Goal: Information Seeking & Learning: Check status

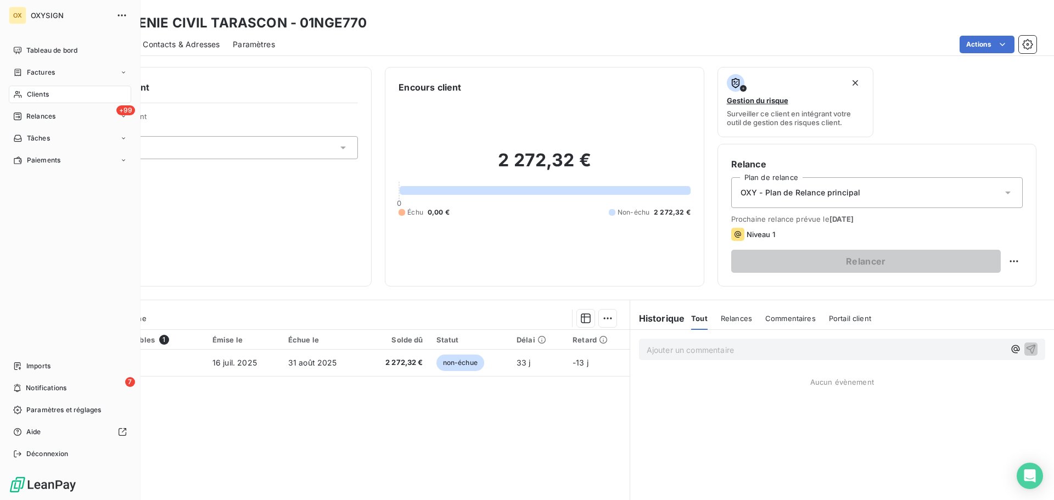
click at [33, 92] on span "Clients" at bounding box center [38, 95] width 22 height 10
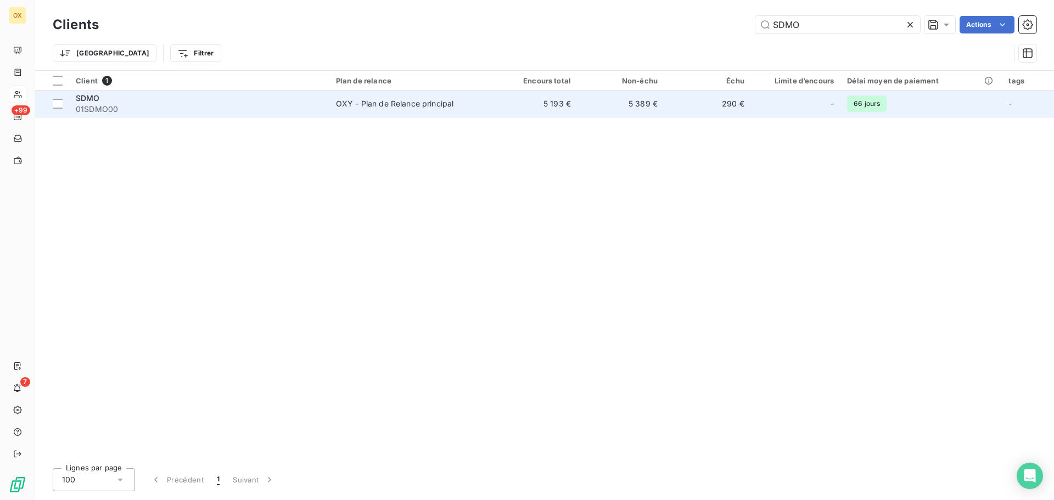
type input "SDMO"
click at [201, 104] on span "01SDMO00" at bounding box center [199, 109] width 247 height 11
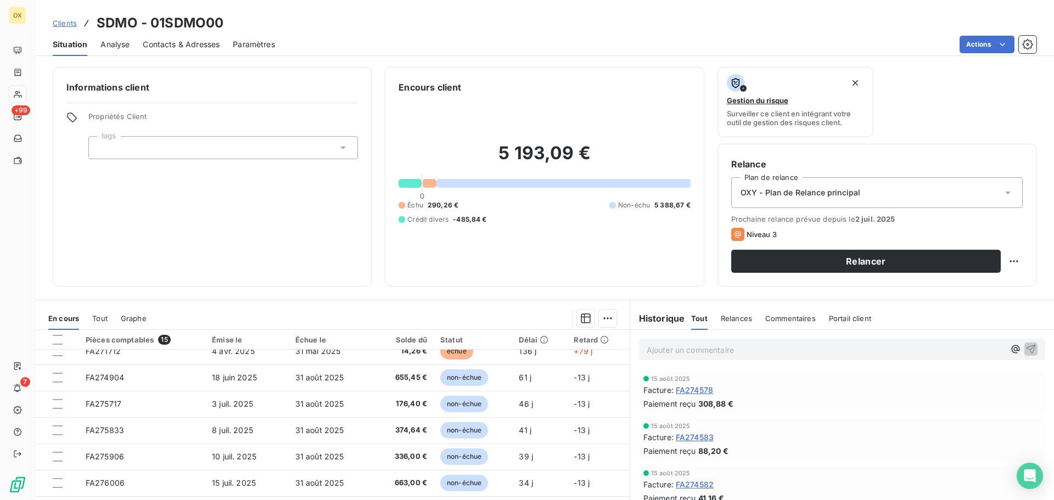
scroll to position [110, 0]
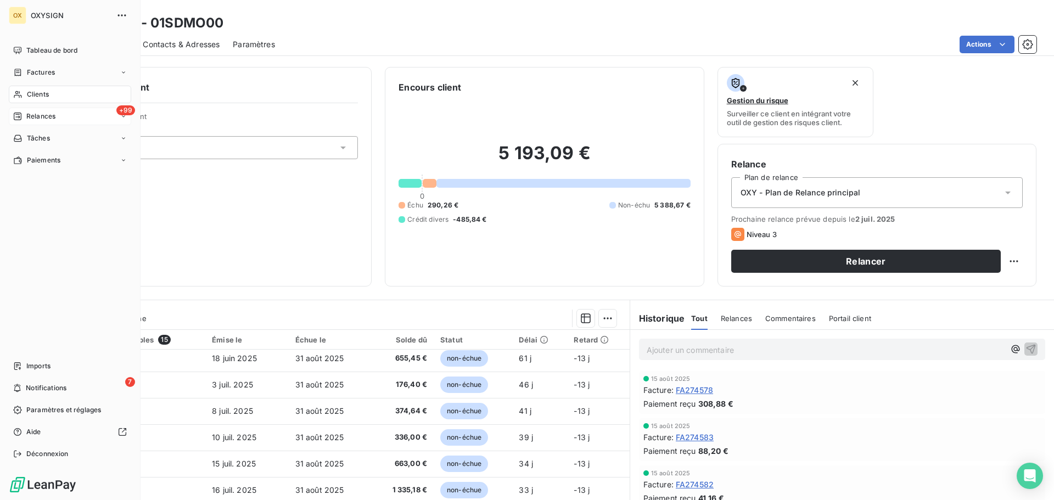
click at [31, 117] on span "Relances" at bounding box center [40, 116] width 29 height 10
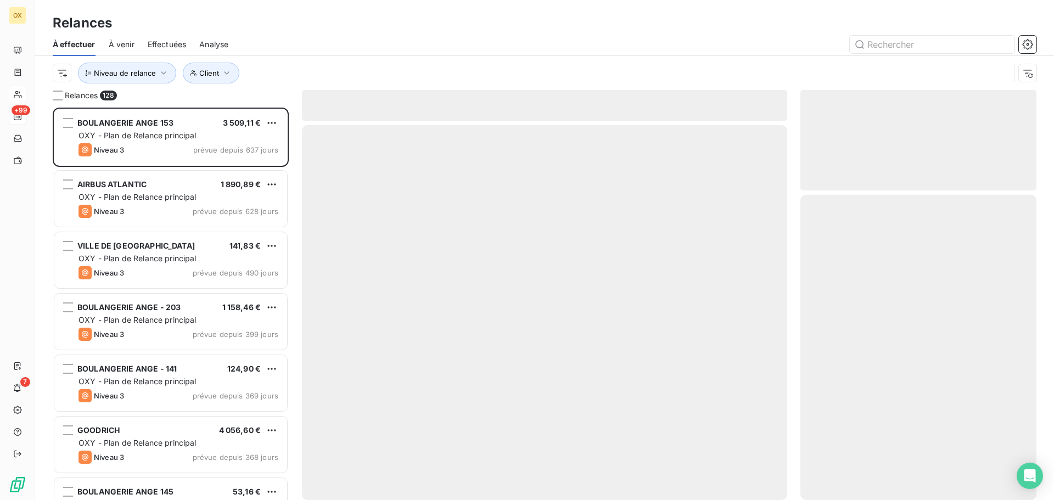
scroll to position [384, 228]
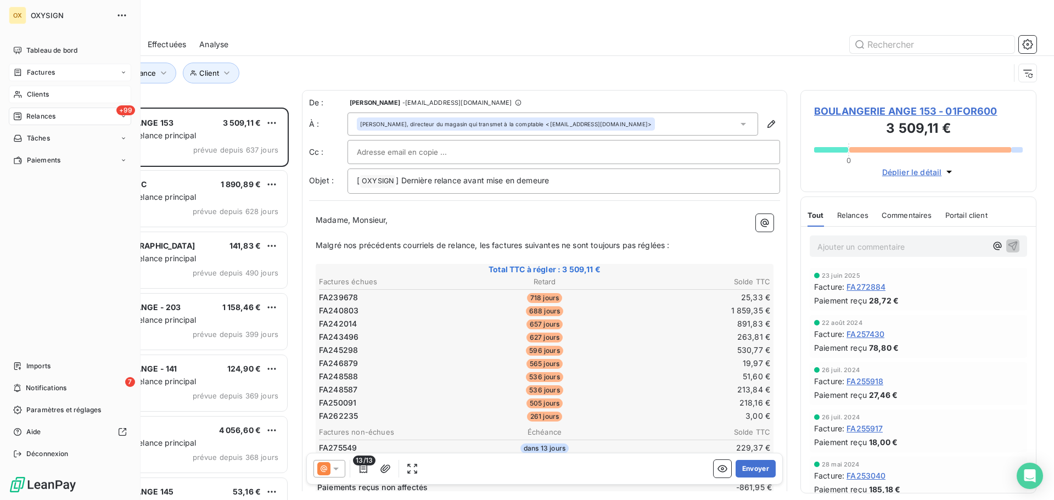
click at [31, 70] on span "Factures" at bounding box center [41, 73] width 28 height 10
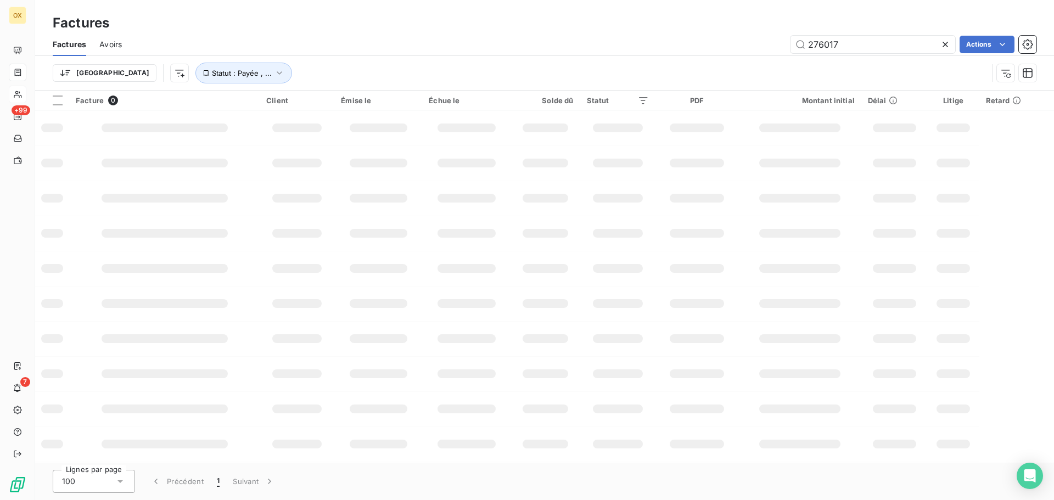
drag, startPoint x: 865, startPoint y: 41, endPoint x: 738, endPoint y: 36, distance: 126.9
click at [742, 38] on div "276017 Actions" at bounding box center [586, 45] width 902 height 18
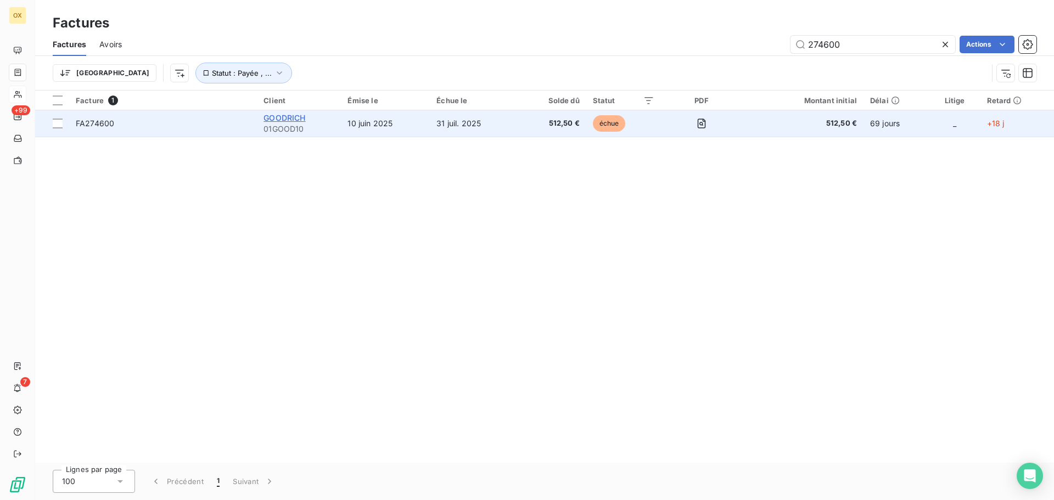
type input "274600"
click at [267, 119] on span "GOODRICH" at bounding box center [285, 117] width 42 height 9
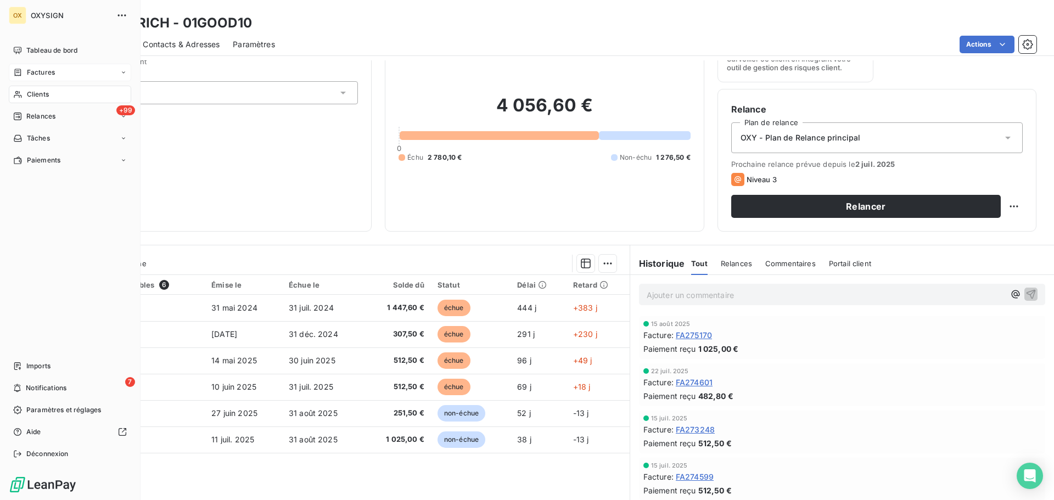
click at [31, 70] on span "Factures" at bounding box center [41, 73] width 28 height 10
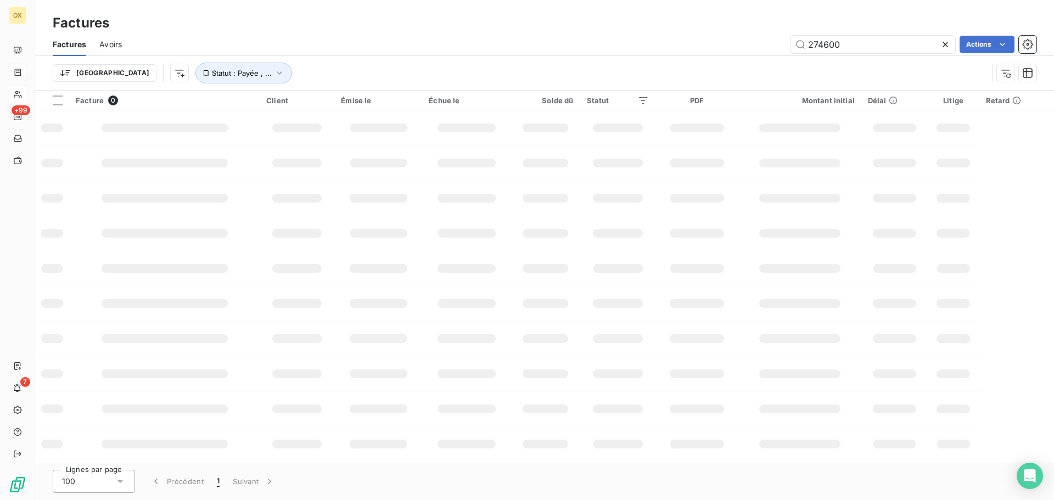
drag, startPoint x: 853, startPoint y: 42, endPoint x: 768, endPoint y: 50, distance: 84.9
click at [768, 50] on div "274600 Actions" at bounding box center [586, 45] width 902 height 18
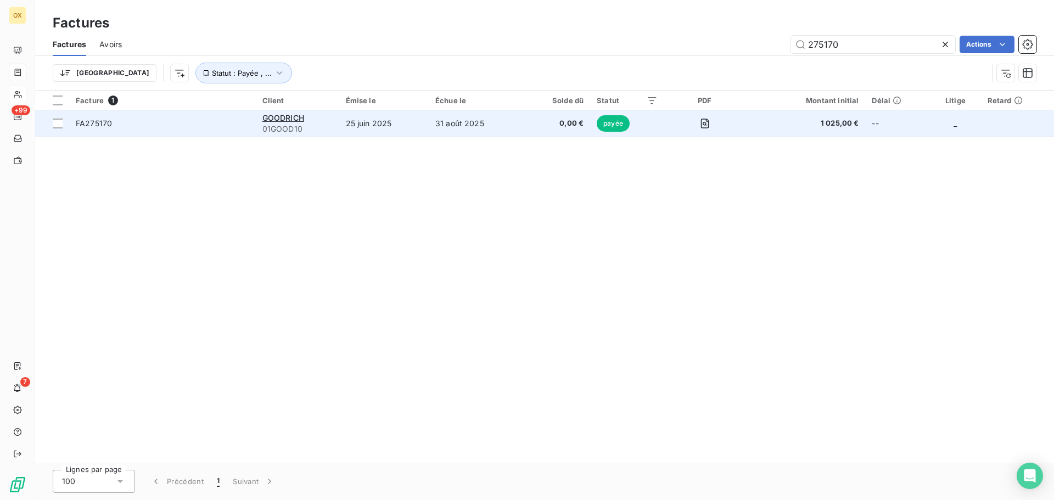
type input "275170"
click at [151, 119] on span "FA275170" at bounding box center [163, 123] width 174 height 11
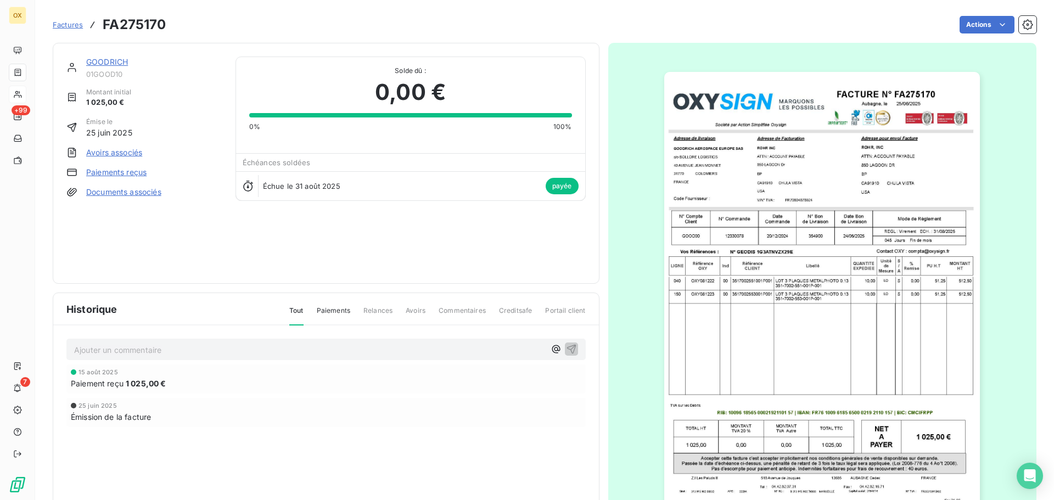
click at [119, 65] on link "GOODRICH" at bounding box center [107, 61] width 42 height 9
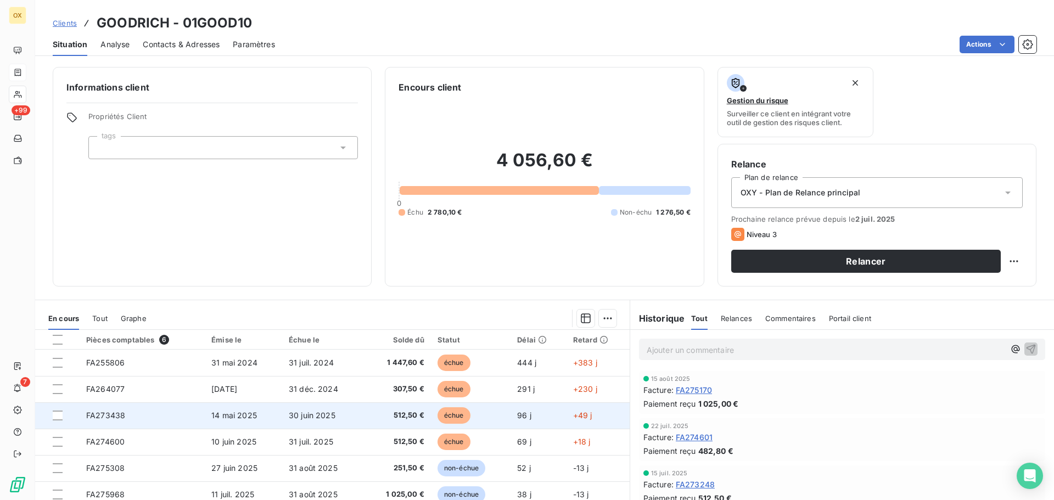
click at [426, 404] on td "512,50 €" at bounding box center [397, 416] width 67 height 26
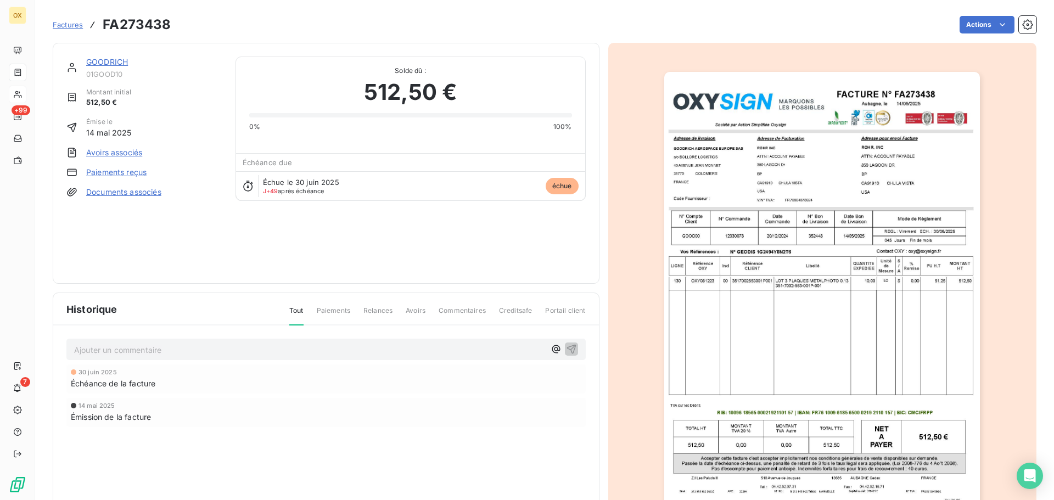
click at [106, 62] on link "GOODRICH" at bounding box center [107, 61] width 42 height 9
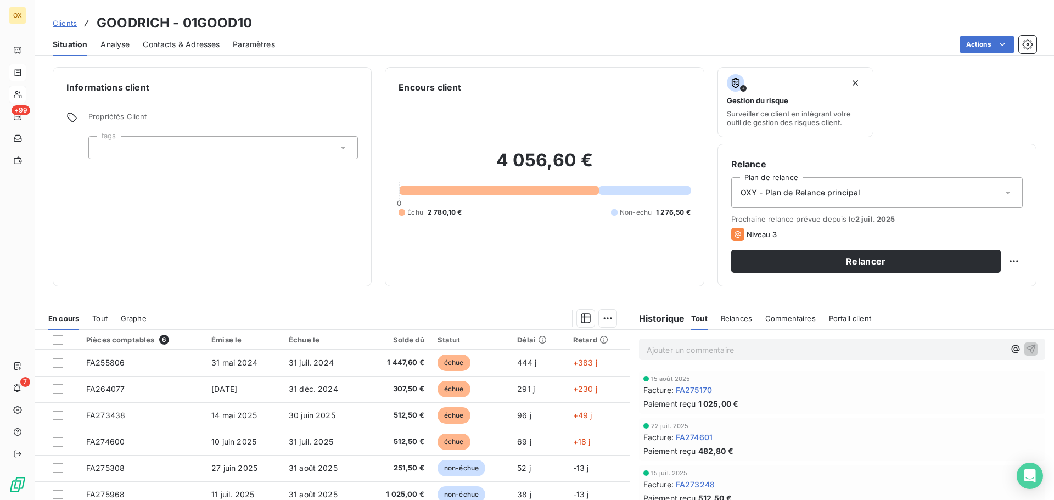
click at [196, 48] on span "Contacts & Adresses" at bounding box center [181, 44] width 77 height 11
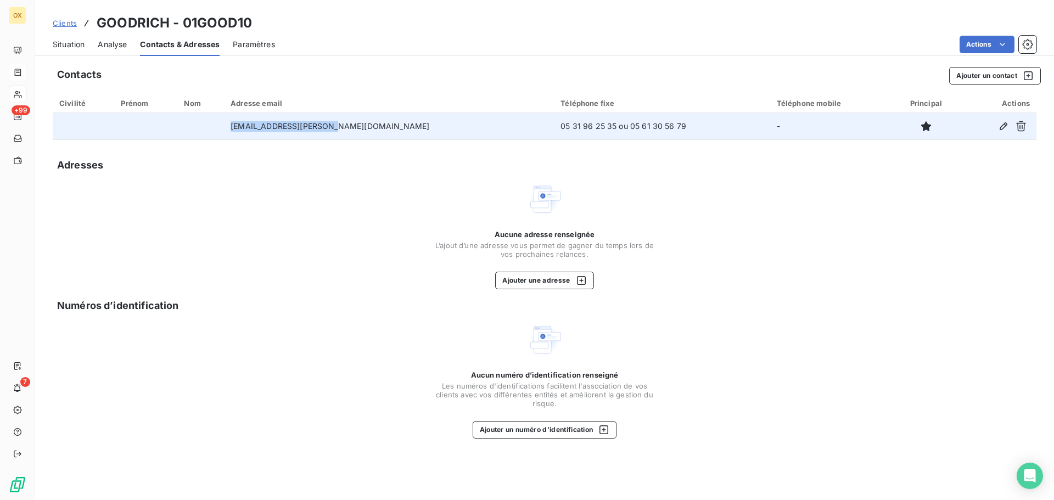
drag, startPoint x: 360, startPoint y: 126, endPoint x: 260, endPoint y: 126, distance: 100.5
click at [259, 126] on td "[EMAIL_ADDRESS][PERSON_NAME][DOMAIN_NAME]" at bounding box center [389, 126] width 330 height 26
copy td "[EMAIL_ADDRESS][PERSON_NAME][DOMAIN_NAME]"
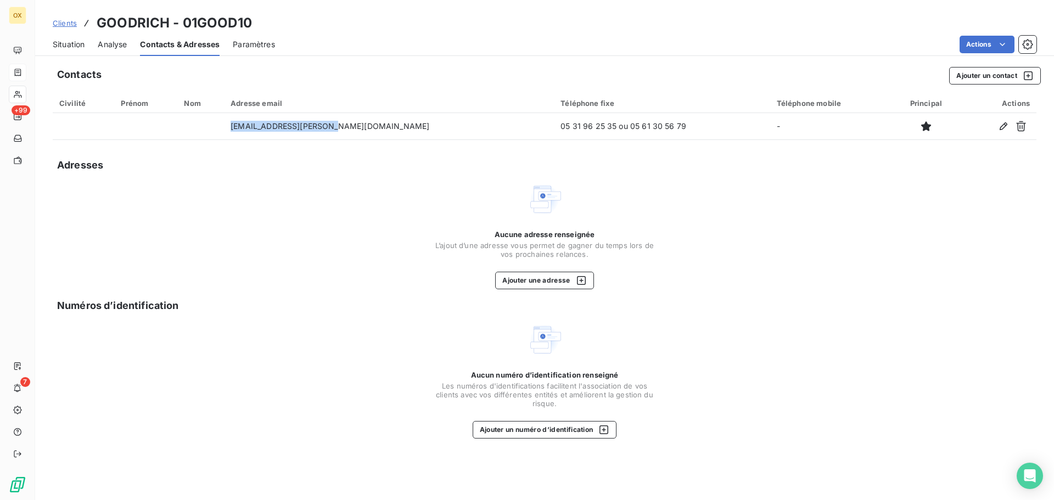
click at [77, 49] on span "Situation" at bounding box center [69, 44] width 32 height 11
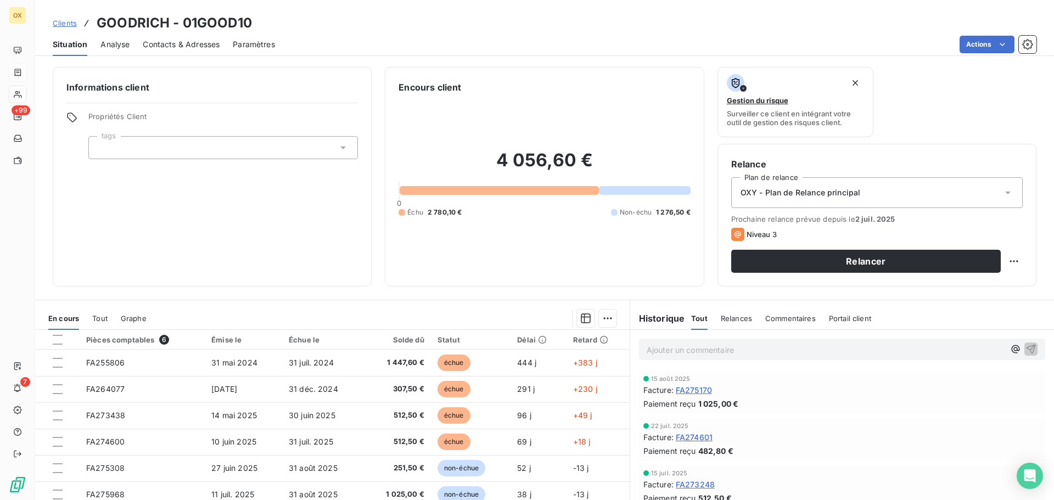
click at [223, 40] on div "Situation Analyse Contacts & Adresses Paramètres Actions" at bounding box center [544, 44] width 1019 height 23
click at [213, 43] on span "Contacts & Adresses" at bounding box center [181, 44] width 77 height 11
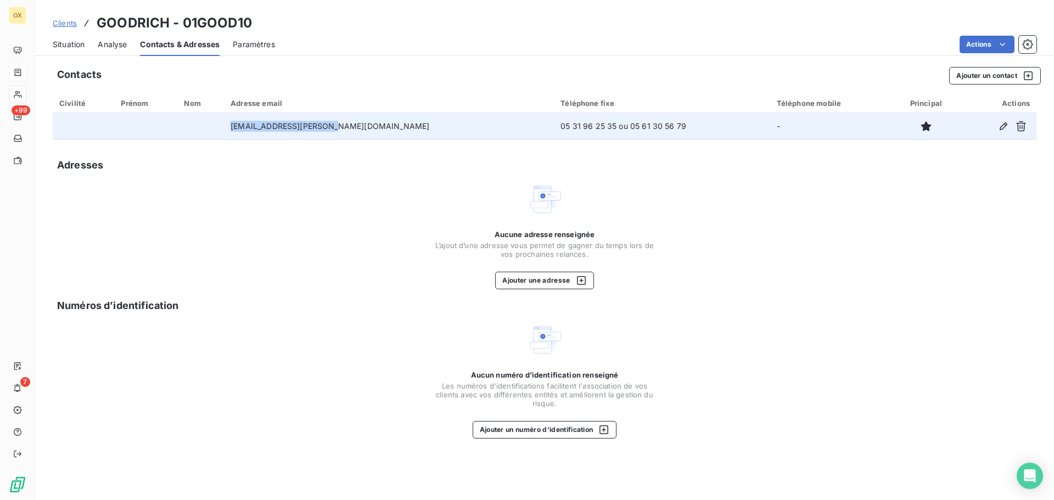
drag, startPoint x: 262, startPoint y: 129, endPoint x: 355, endPoint y: 125, distance: 92.4
click at [355, 125] on td "[EMAIL_ADDRESS][PERSON_NAME][DOMAIN_NAME]" at bounding box center [389, 126] width 330 height 26
copy td "[EMAIL_ADDRESS][PERSON_NAME][DOMAIN_NAME]"
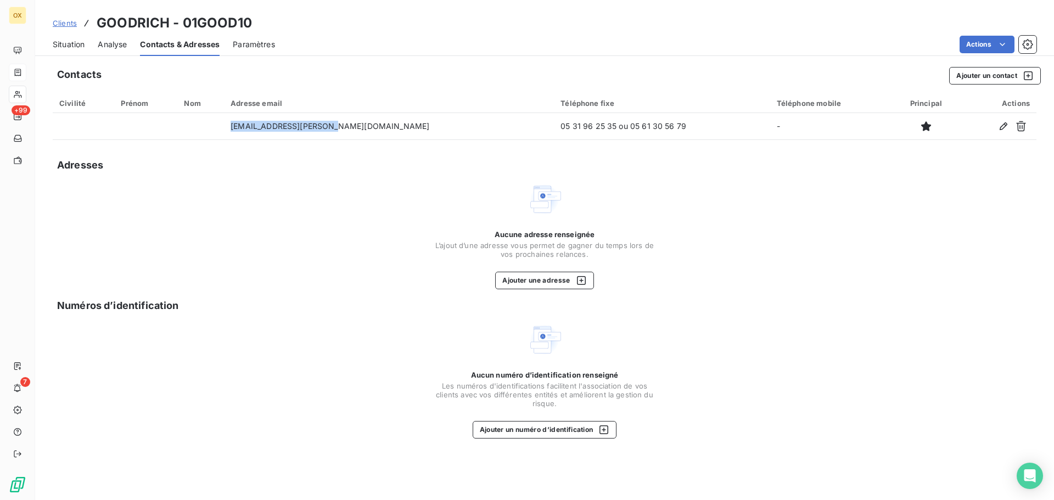
click at [61, 39] on span "Situation" at bounding box center [69, 44] width 32 height 11
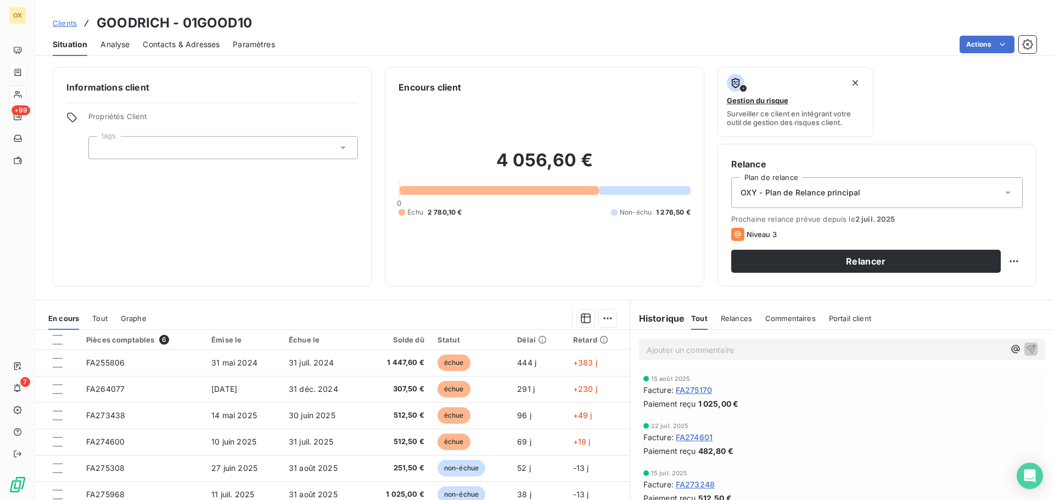
click at [195, 41] on span "Contacts & Adresses" at bounding box center [181, 44] width 77 height 11
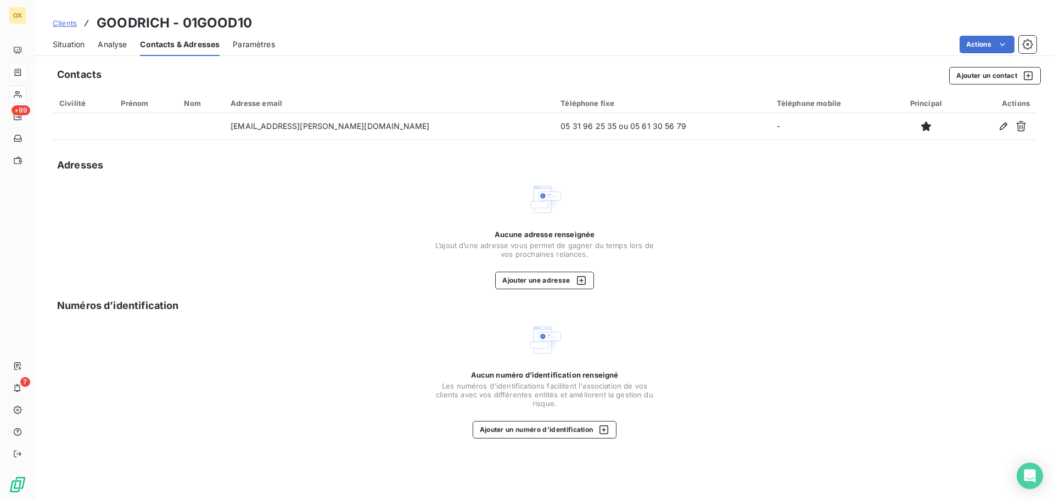
drag, startPoint x: 77, startPoint y: 44, endPoint x: 91, endPoint y: 40, distance: 14.9
click at [77, 44] on span "Situation" at bounding box center [69, 44] width 32 height 11
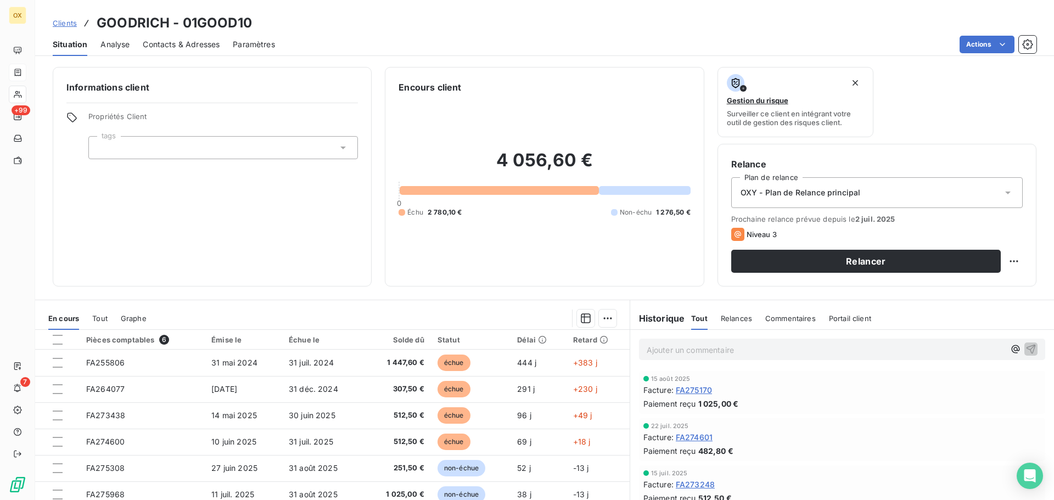
click at [702, 392] on span "FA275170" at bounding box center [694, 390] width 36 height 12
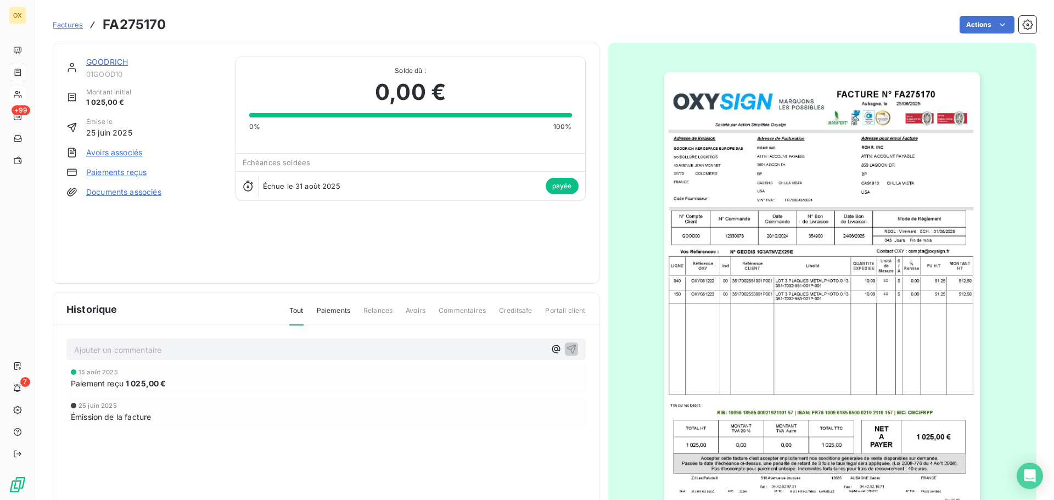
click at [747, 139] on img "button" at bounding box center [822, 295] width 316 height 447
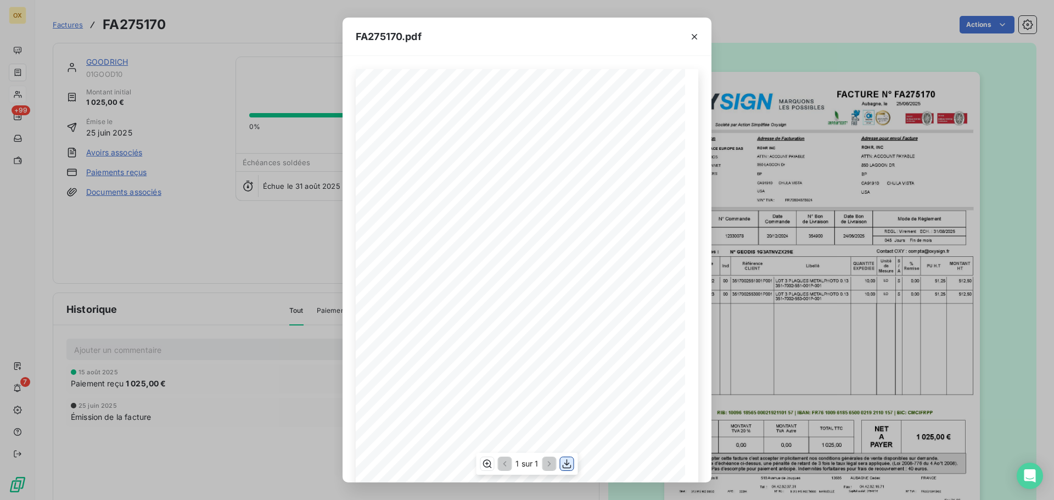
click at [569, 463] on icon "button" at bounding box center [567, 464] width 11 height 11
click at [696, 35] on icon "button" at bounding box center [694, 36] width 11 height 11
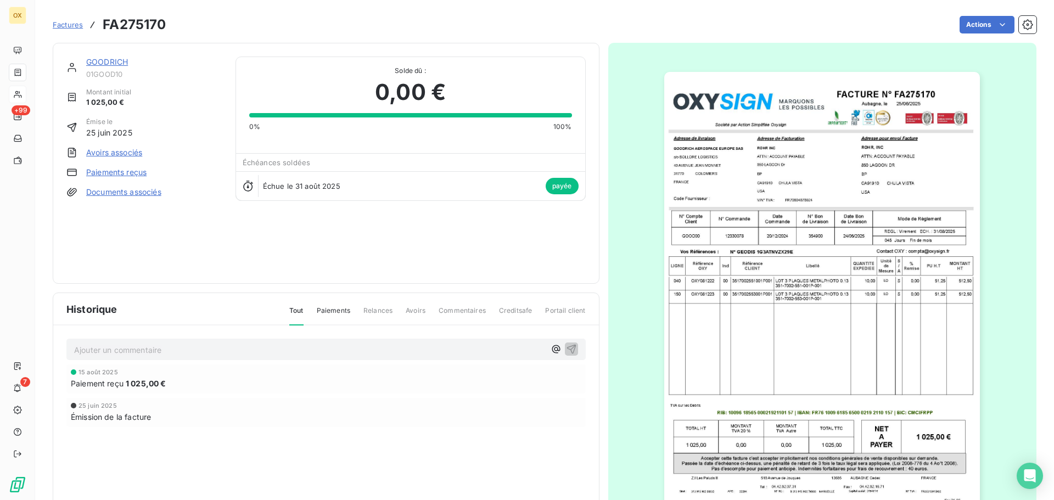
click at [114, 64] on link "GOODRICH" at bounding box center [107, 61] width 42 height 9
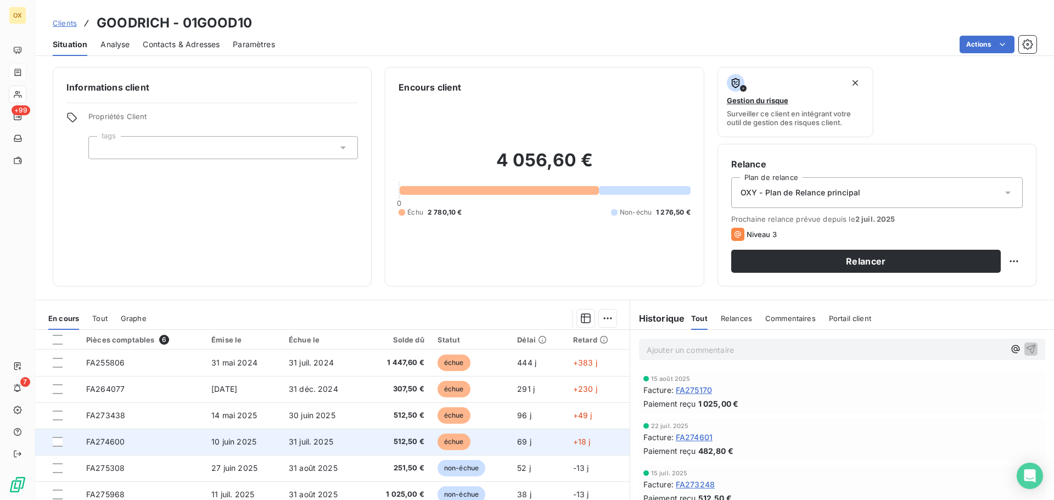
click at [384, 448] on td "512,50 €" at bounding box center [397, 442] width 67 height 26
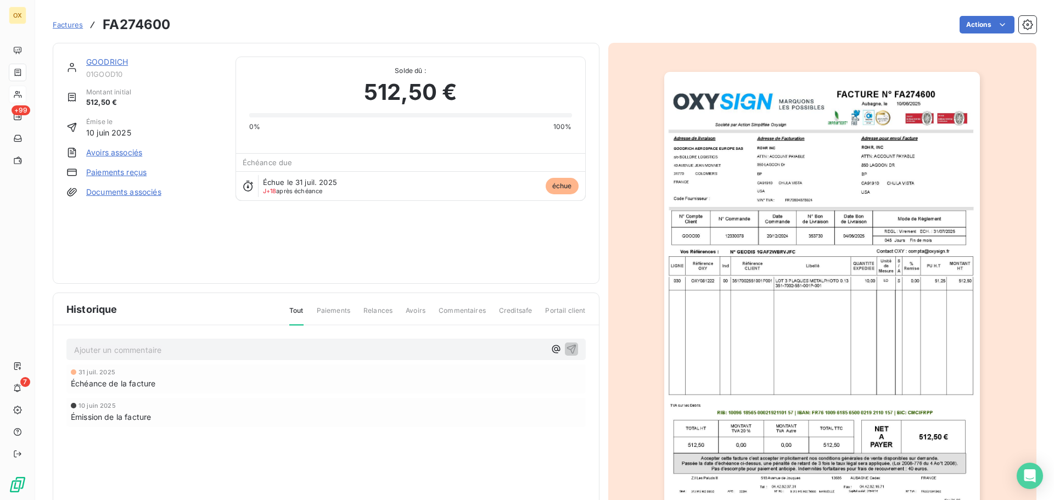
click at [869, 150] on img "button" at bounding box center [822, 295] width 316 height 447
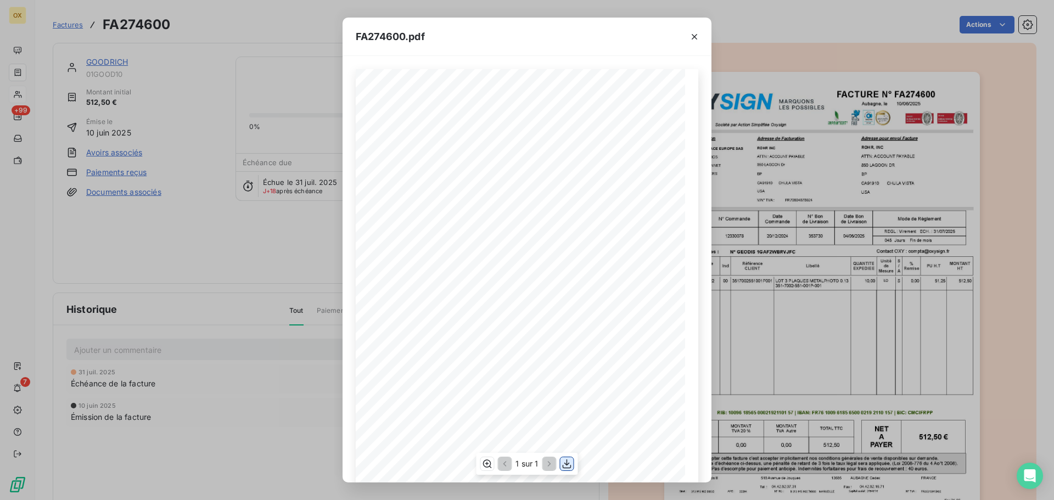
click at [571, 461] on icon "button" at bounding box center [567, 464] width 11 height 11
drag, startPoint x: 695, startPoint y: 34, endPoint x: 826, endPoint y: 46, distance: 131.8
click at [695, 34] on icon "button" at bounding box center [694, 36] width 11 height 11
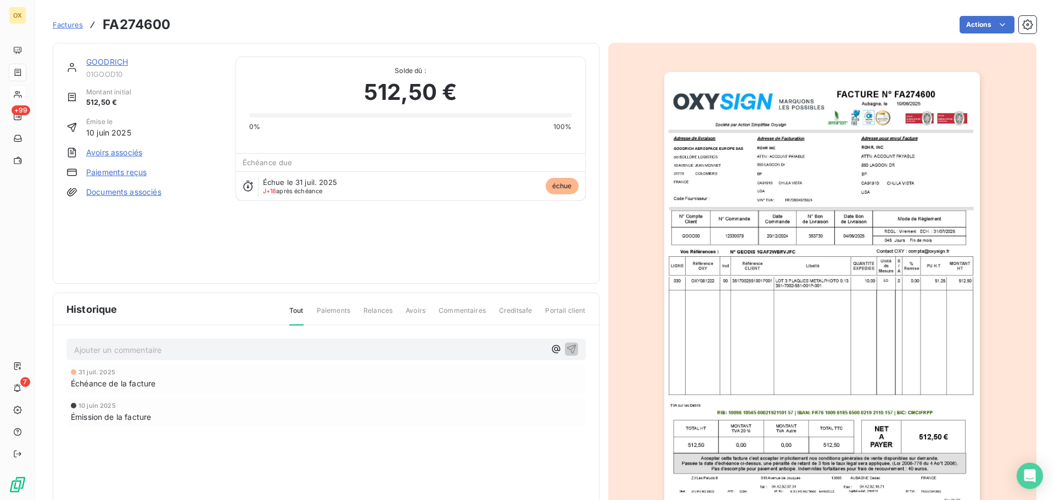
click at [99, 61] on link "GOODRICH" at bounding box center [107, 61] width 42 height 9
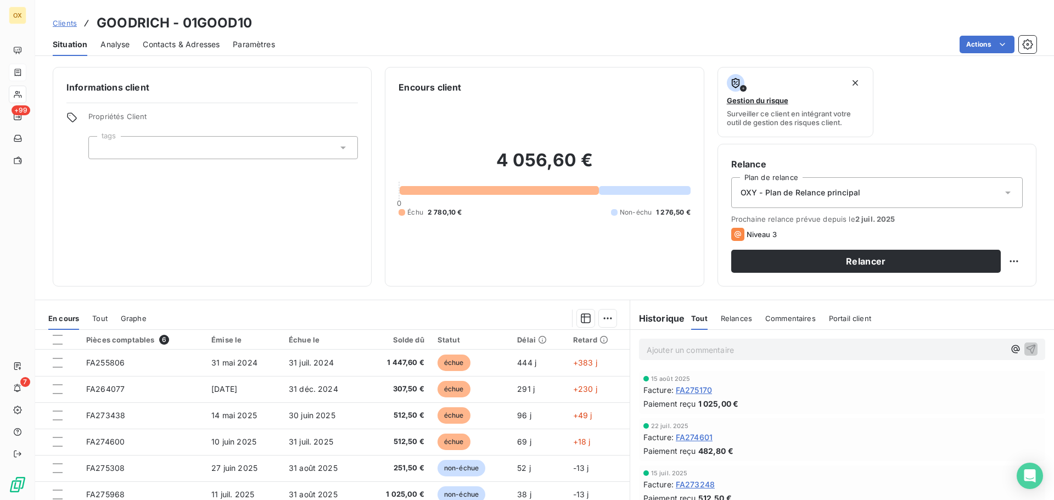
click at [180, 41] on span "Contacts & Adresses" at bounding box center [181, 44] width 77 height 11
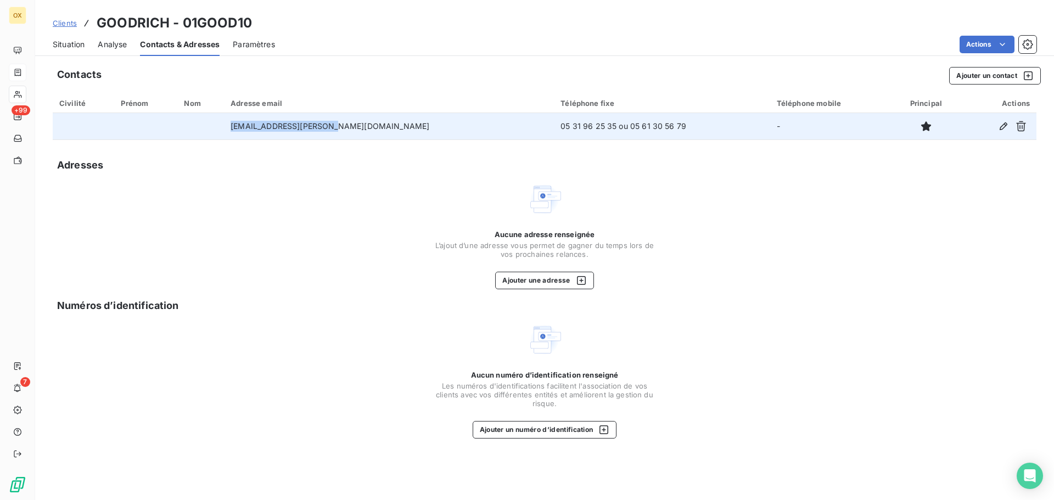
drag, startPoint x: 357, startPoint y: 127, endPoint x: 270, endPoint y: 124, distance: 87.9
click at [265, 126] on td "[EMAIL_ADDRESS][PERSON_NAME][DOMAIN_NAME]" at bounding box center [389, 126] width 330 height 26
copy td "[EMAIL_ADDRESS][PERSON_NAME][DOMAIN_NAME]"
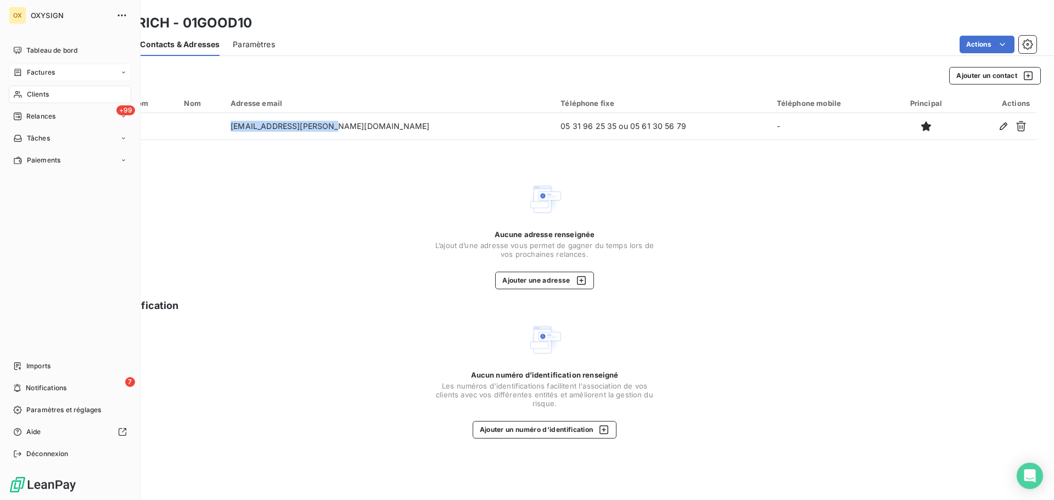
click at [49, 72] on span "Factures" at bounding box center [41, 73] width 28 height 10
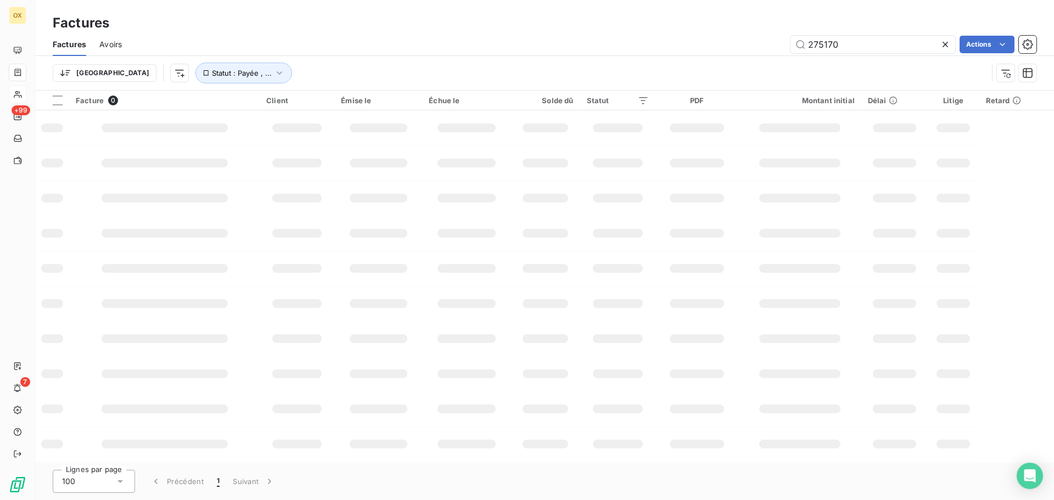
drag, startPoint x: 847, startPoint y: 42, endPoint x: 759, endPoint y: 44, distance: 87.9
click at [768, 37] on div "275170 Actions" at bounding box center [586, 45] width 902 height 18
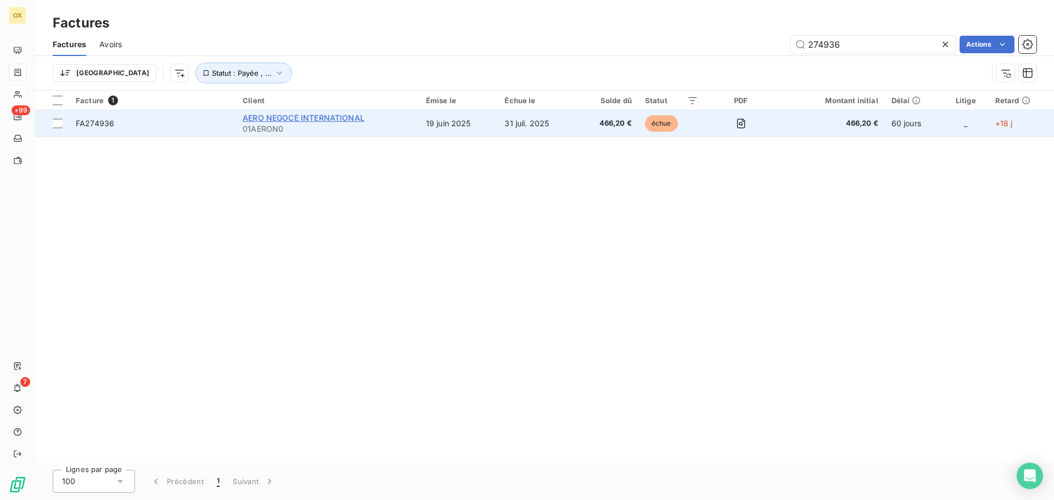
type input "274936"
click at [253, 115] on span "AERO NEGOCE INTERNATIONAL" at bounding box center [304, 117] width 122 height 9
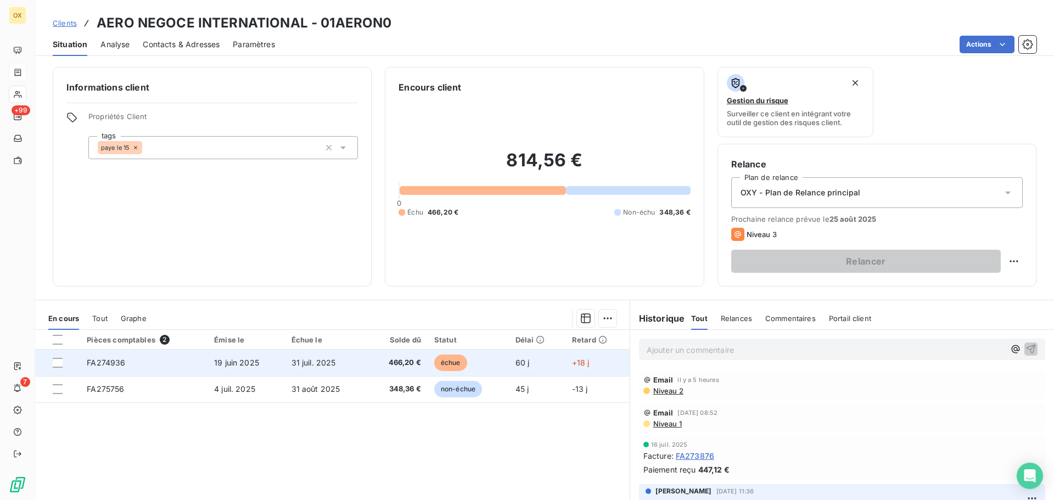
click at [399, 362] on span "466,20 €" at bounding box center [396, 362] width 47 height 11
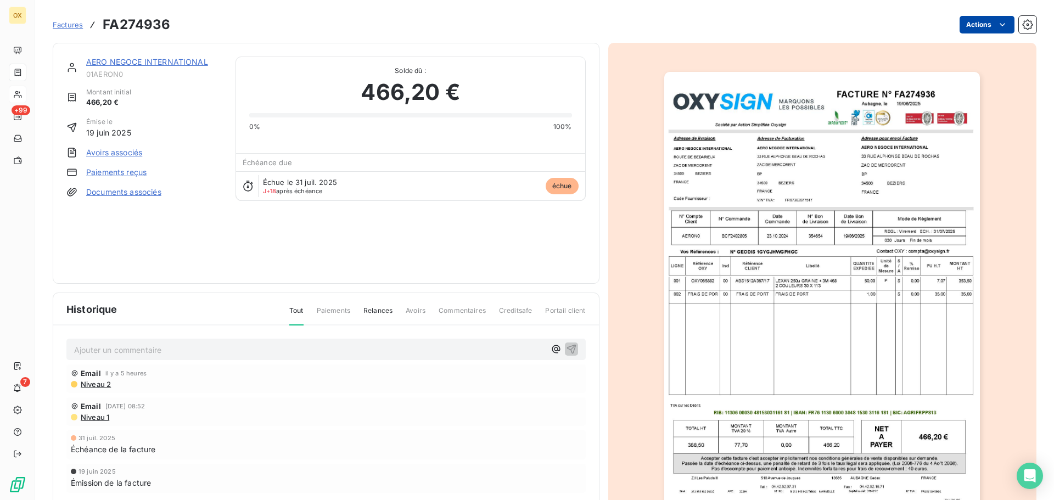
click at [979, 24] on html "OX +99 7 Factures FA274936 Actions AERO NEGOCE INTERNATIONAL 01AERON0 Montant i…" at bounding box center [527, 250] width 1054 height 500
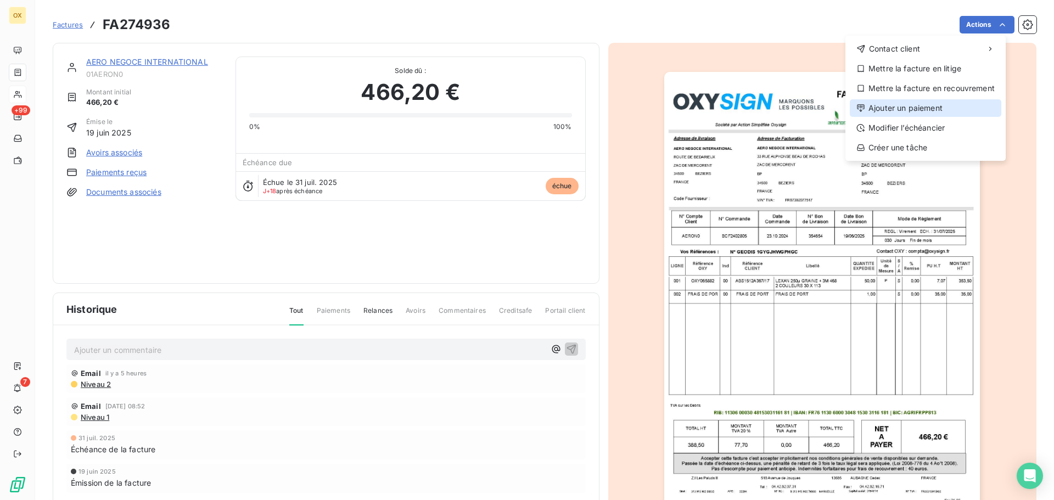
click at [943, 108] on div "Ajouter un paiement" at bounding box center [926, 108] width 152 height 18
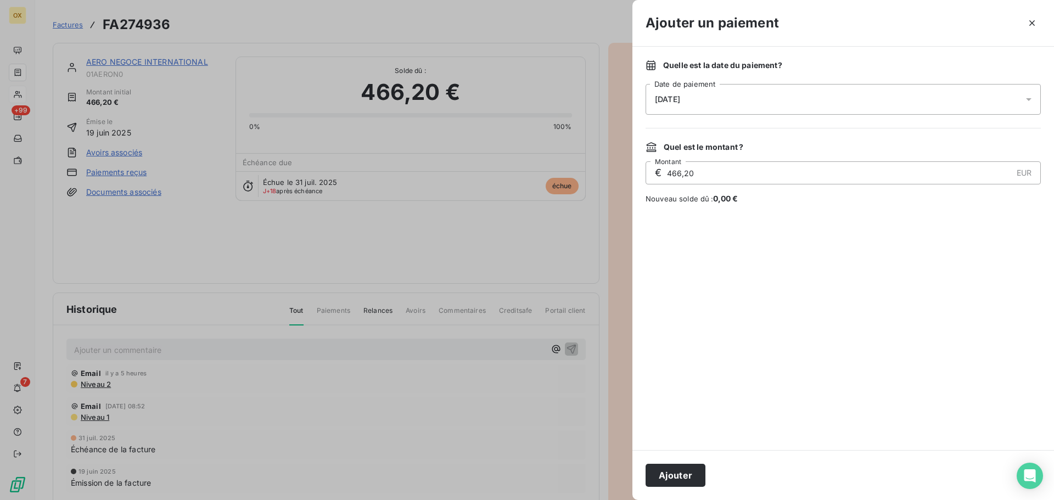
click at [701, 104] on div "[DATE]" at bounding box center [843, 99] width 395 height 31
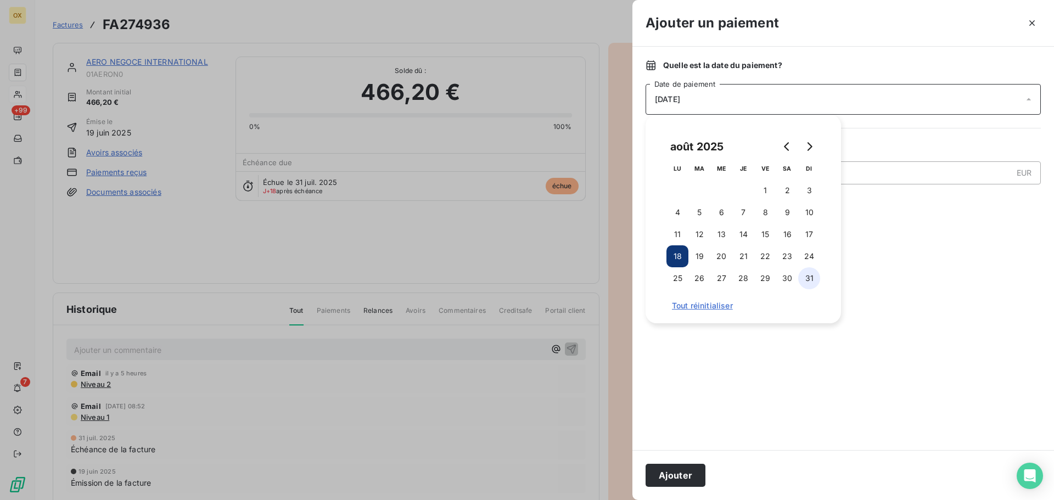
click at [811, 276] on button "31" at bounding box center [809, 278] width 22 height 22
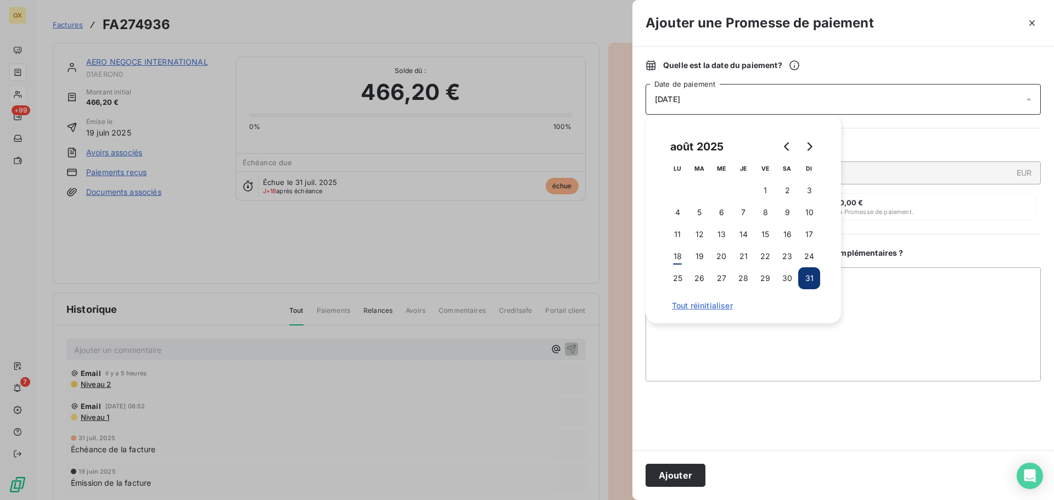
drag, startPoint x: 675, startPoint y: 480, endPoint x: 691, endPoint y: 468, distance: 19.2
click at [676, 479] on button "Ajouter" at bounding box center [676, 475] width 60 height 23
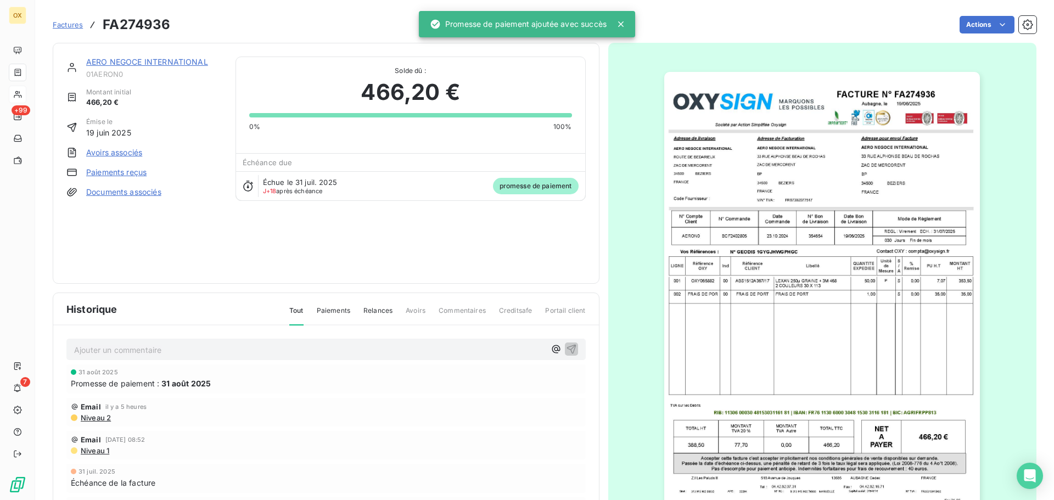
click at [159, 63] on link "AERO NEGOCE INTERNATIONAL" at bounding box center [147, 61] width 122 height 9
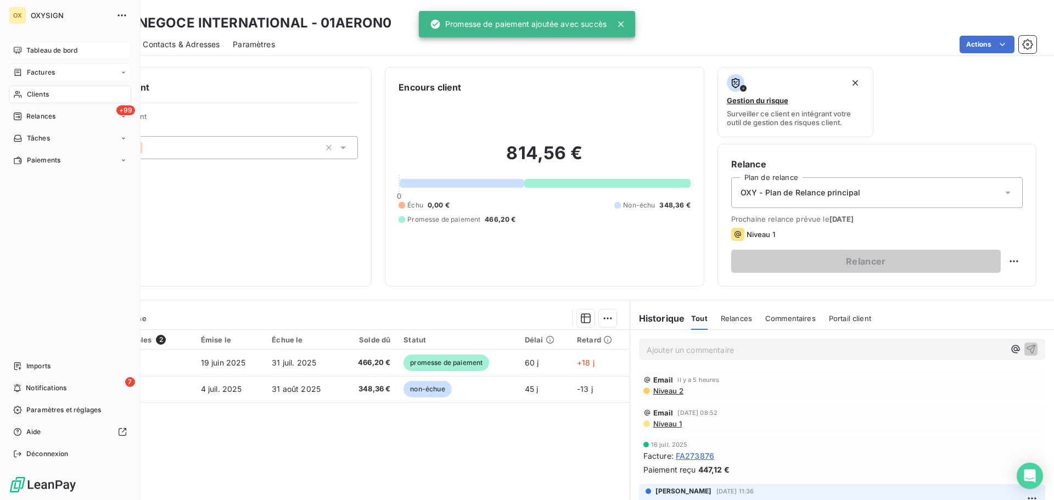
click at [32, 47] on span "Tableau de bord" at bounding box center [51, 51] width 51 height 10
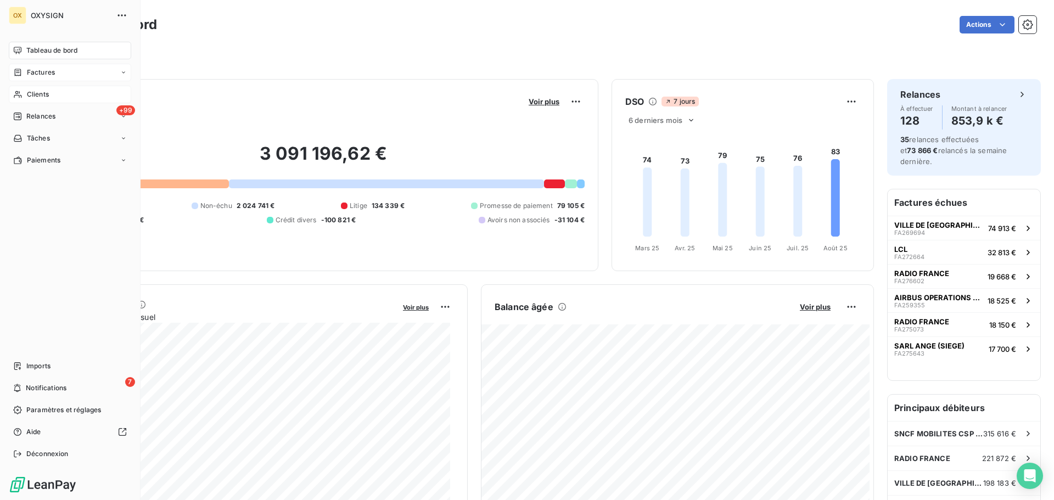
drag, startPoint x: 31, startPoint y: 46, endPoint x: 143, endPoint y: 66, distance: 114.5
click at [31, 46] on span "Tableau de bord" at bounding box center [51, 51] width 51 height 10
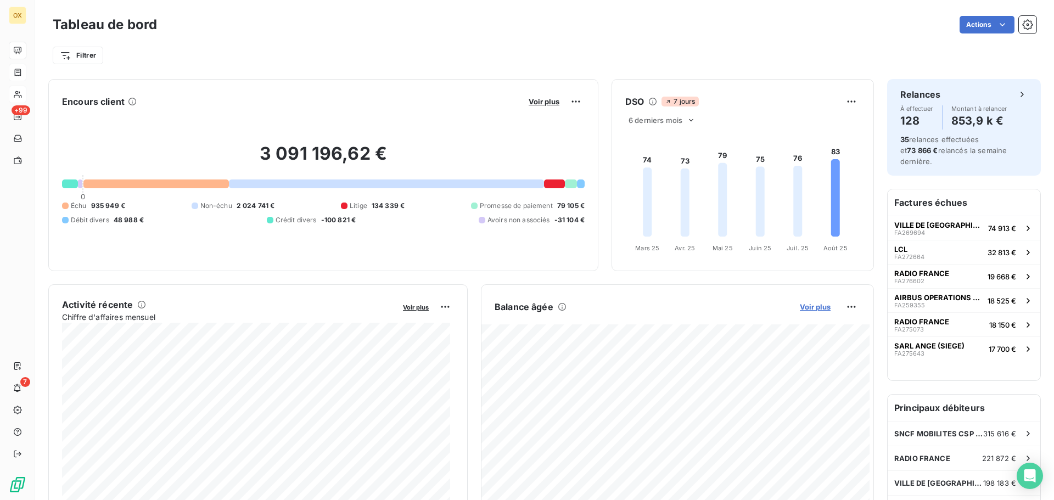
click at [813, 308] on span "Voir plus" at bounding box center [815, 307] width 31 height 9
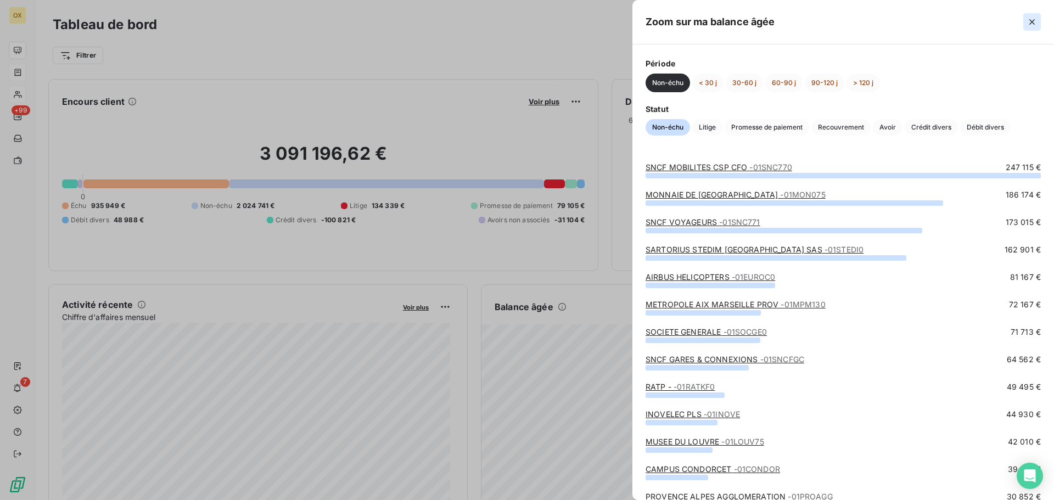
click at [1032, 24] on icon "button" at bounding box center [1032, 21] width 11 height 11
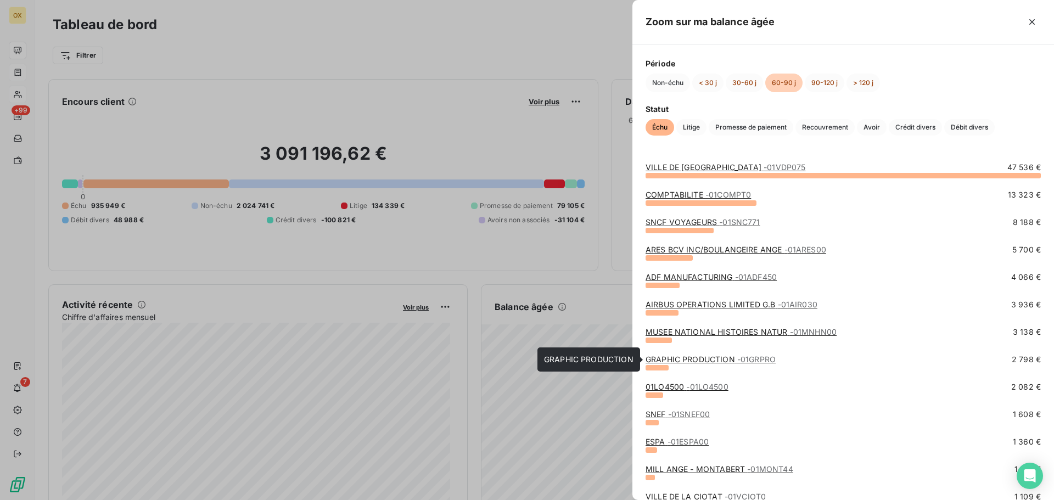
click at [714, 360] on link "GRAPHIC PRODUCTION - 01GRPRO" at bounding box center [711, 359] width 130 height 9
